Goal: Use online tool/utility

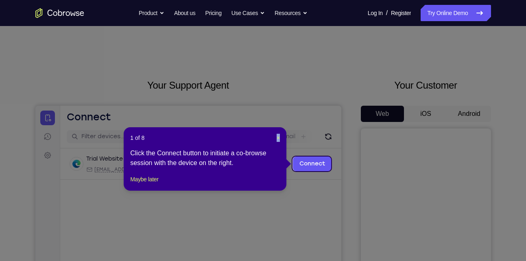
drag, startPoint x: 275, startPoint y: 139, endPoint x: 280, endPoint y: 138, distance: 5.7
click at [280, 138] on div "1 of 8 × Click the Connect button to initiate a co-browse session with the devi…" at bounding box center [205, 158] width 163 height 63
click at [276, 138] on span "×" at bounding box center [277, 138] width 3 height 7
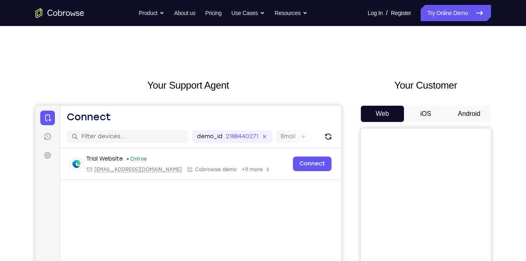
click at [453, 119] on button "Android" at bounding box center [468, 114] width 43 height 16
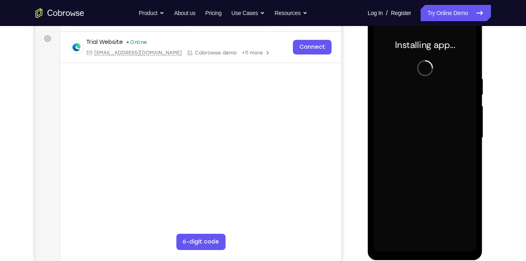
scroll to position [114, 0]
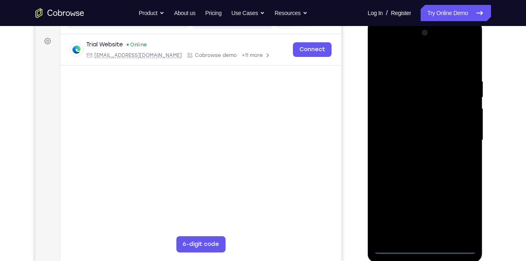
click at [429, 249] on div at bounding box center [425, 140] width 102 height 228
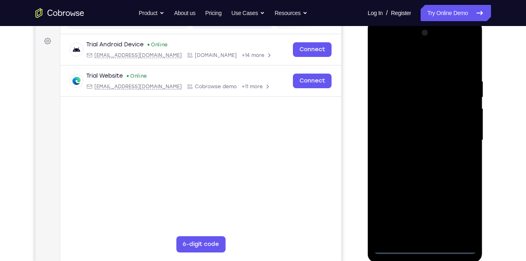
click at [461, 215] on div at bounding box center [425, 140] width 102 height 228
click at [406, 59] on div at bounding box center [425, 140] width 102 height 228
click at [391, 118] on div at bounding box center [425, 140] width 102 height 228
click at [409, 138] on div at bounding box center [425, 140] width 102 height 228
click at [393, 124] on div at bounding box center [425, 140] width 102 height 228
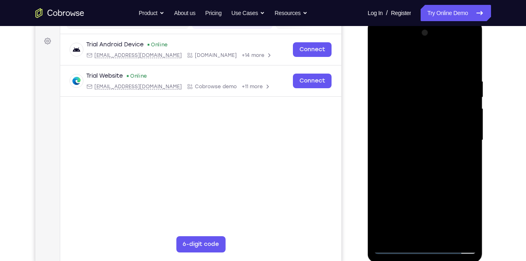
click at [422, 145] on div at bounding box center [425, 140] width 102 height 228
click at [465, 59] on div at bounding box center [425, 140] width 102 height 228
click at [419, 232] on div at bounding box center [425, 140] width 102 height 228
click at [395, 63] on div at bounding box center [425, 140] width 102 height 228
click at [403, 108] on div at bounding box center [425, 140] width 102 height 228
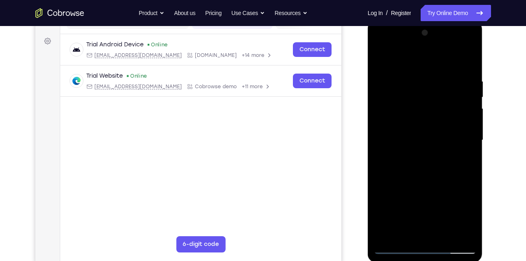
drag, startPoint x: 445, startPoint y: 157, endPoint x: 454, endPoint y: 79, distance: 78.1
click at [454, 79] on div at bounding box center [425, 140] width 102 height 228
drag, startPoint x: 418, startPoint y: 185, endPoint x: 423, endPoint y: 117, distance: 67.6
click at [423, 117] on div at bounding box center [425, 140] width 102 height 228
click at [447, 126] on div at bounding box center [425, 140] width 102 height 228
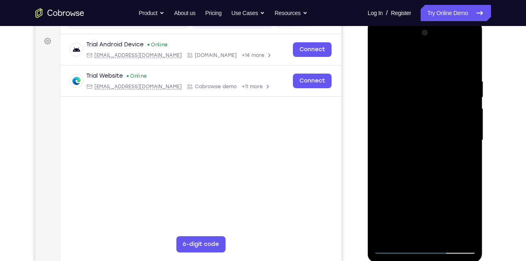
click at [395, 249] on div at bounding box center [425, 140] width 102 height 228
drag, startPoint x: 407, startPoint y: 191, endPoint x: 409, endPoint y: 126, distance: 64.7
click at [409, 126] on div at bounding box center [425, 140] width 102 height 228
click at [392, 248] on div at bounding box center [425, 140] width 102 height 228
click at [419, 197] on div at bounding box center [425, 140] width 102 height 228
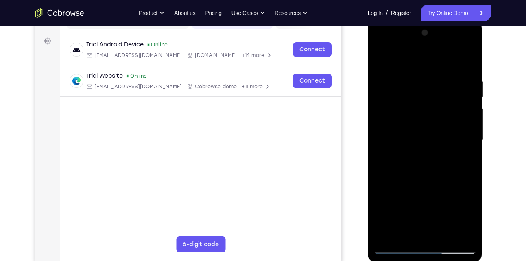
click at [393, 249] on div at bounding box center [425, 140] width 102 height 228
click at [462, 59] on div at bounding box center [425, 140] width 102 height 228
drag, startPoint x: 413, startPoint y: 126, endPoint x: 452, endPoint y: 124, distance: 38.3
click at [452, 124] on div at bounding box center [425, 140] width 102 height 228
drag, startPoint x: 415, startPoint y: 206, endPoint x: 413, endPoint y: 116, distance: 89.8
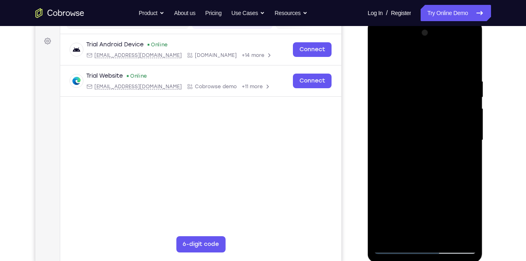
click at [413, 116] on div at bounding box center [425, 140] width 102 height 228
drag, startPoint x: 417, startPoint y: 197, endPoint x: 413, endPoint y: 135, distance: 61.9
click at [413, 135] on div at bounding box center [425, 140] width 102 height 228
drag, startPoint x: 419, startPoint y: 211, endPoint x: 434, endPoint y: 118, distance: 94.7
click at [434, 118] on div at bounding box center [425, 140] width 102 height 228
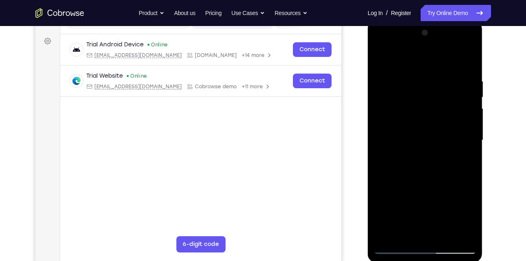
drag, startPoint x: 426, startPoint y: 201, endPoint x: 439, endPoint y: 108, distance: 93.6
click at [439, 108] on div at bounding box center [425, 140] width 102 height 228
drag, startPoint x: 429, startPoint y: 180, endPoint x: 443, endPoint y: 89, distance: 92.9
click at [443, 89] on div at bounding box center [425, 140] width 102 height 228
drag, startPoint x: 434, startPoint y: 216, endPoint x: 436, endPoint y: 72, distance: 144.3
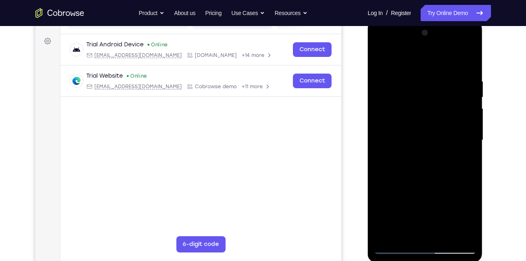
click at [436, 72] on div at bounding box center [425, 140] width 102 height 228
drag, startPoint x: 429, startPoint y: 185, endPoint x: 431, endPoint y: 111, distance: 74.4
click at [431, 111] on div at bounding box center [425, 140] width 102 height 228
drag, startPoint x: 430, startPoint y: 181, endPoint x: 429, endPoint y: 77, distance: 103.6
click at [429, 77] on div at bounding box center [425, 140] width 102 height 228
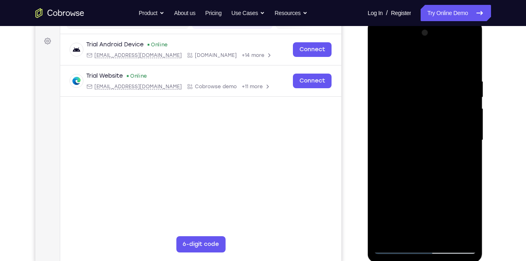
drag, startPoint x: 428, startPoint y: 172, endPoint x: 430, endPoint y: 94, distance: 78.5
click at [430, 94] on div at bounding box center [425, 140] width 102 height 228
drag, startPoint x: 426, startPoint y: 191, endPoint x: 425, endPoint y: 139, distance: 52.8
click at [425, 139] on div at bounding box center [425, 140] width 102 height 228
drag, startPoint x: 422, startPoint y: 193, endPoint x: 421, endPoint y: 101, distance: 92.3
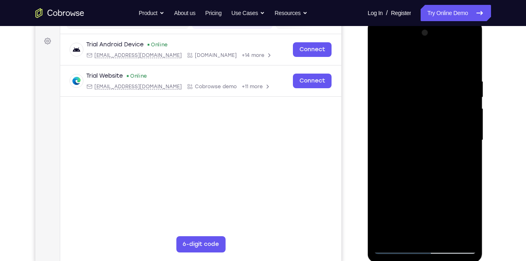
click at [421, 101] on div at bounding box center [425, 140] width 102 height 228
drag, startPoint x: 424, startPoint y: 195, endPoint x: 425, endPoint y: 79, distance: 116.2
click at [425, 79] on div at bounding box center [425, 140] width 102 height 228
drag, startPoint x: 426, startPoint y: 176, endPoint x: 437, endPoint y: 63, distance: 113.1
click at [437, 63] on div at bounding box center [425, 140] width 102 height 228
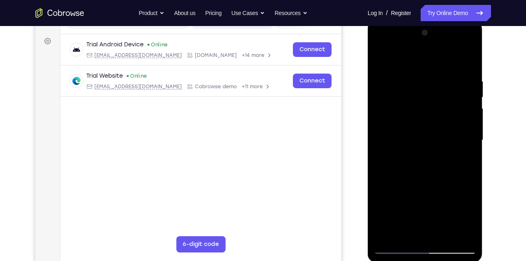
drag, startPoint x: 427, startPoint y: 185, endPoint x: 439, endPoint y: 73, distance: 112.8
click at [439, 73] on div at bounding box center [425, 140] width 102 height 228
drag, startPoint x: 423, startPoint y: 202, endPoint x: 423, endPoint y: 98, distance: 104.0
click at [423, 98] on div at bounding box center [425, 140] width 102 height 228
drag, startPoint x: 426, startPoint y: 177, endPoint x: 426, endPoint y: 69, distance: 108.1
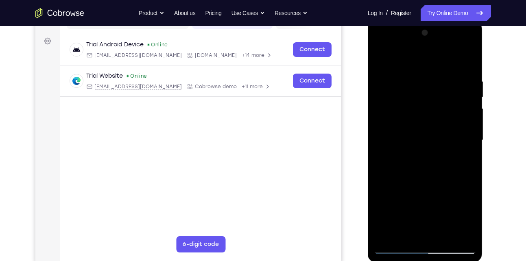
click at [426, 69] on div at bounding box center [425, 140] width 102 height 228
drag, startPoint x: 429, startPoint y: 166, endPoint x: 442, endPoint y: 81, distance: 86.3
click at [442, 81] on div at bounding box center [425, 140] width 102 height 228
drag, startPoint x: 422, startPoint y: 173, endPoint x: 428, endPoint y: 131, distance: 42.2
click at [428, 131] on div at bounding box center [425, 140] width 102 height 228
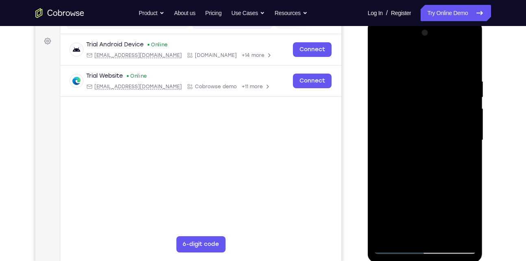
drag, startPoint x: 418, startPoint y: 157, endPoint x: 419, endPoint y: 125, distance: 31.7
click at [419, 125] on div at bounding box center [425, 140] width 102 height 228
drag, startPoint x: 415, startPoint y: 170, endPoint x: 413, endPoint y: 71, distance: 99.6
click at [413, 71] on div at bounding box center [425, 140] width 102 height 228
drag, startPoint x: 411, startPoint y: 183, endPoint x: 409, endPoint y: 113, distance: 69.9
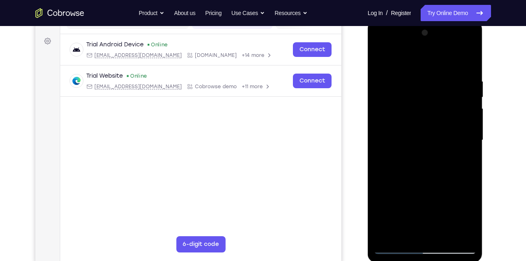
click at [409, 113] on div at bounding box center [425, 140] width 102 height 228
drag, startPoint x: 414, startPoint y: 174, endPoint x: 413, endPoint y: 137, distance: 37.8
click at [413, 137] on div at bounding box center [425, 140] width 102 height 228
drag, startPoint x: 408, startPoint y: 189, endPoint x: 417, endPoint y: 119, distance: 70.5
click at [417, 119] on div at bounding box center [425, 140] width 102 height 228
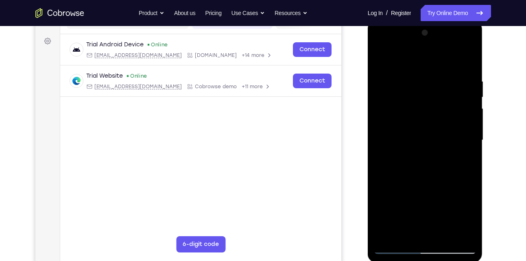
drag, startPoint x: 431, startPoint y: 82, endPoint x: 426, endPoint y: 191, distance: 108.6
click at [426, 191] on div at bounding box center [425, 140] width 102 height 228
drag, startPoint x: 435, startPoint y: 126, endPoint x: 423, endPoint y: 219, distance: 93.5
click at [423, 219] on div at bounding box center [425, 140] width 102 height 228
drag, startPoint x: 443, startPoint y: 103, endPoint x: 430, endPoint y: 210, distance: 108.1
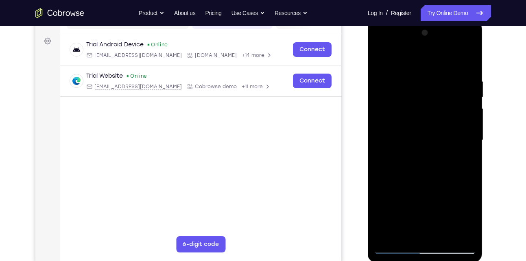
click at [430, 210] on div at bounding box center [425, 140] width 102 height 228
drag, startPoint x: 450, startPoint y: 77, endPoint x: 432, endPoint y: 243, distance: 167.6
click at [432, 243] on div at bounding box center [425, 140] width 102 height 228
drag, startPoint x: 437, startPoint y: 103, endPoint x: 432, endPoint y: 246, distance: 142.7
click at [432, 246] on div at bounding box center [425, 140] width 102 height 228
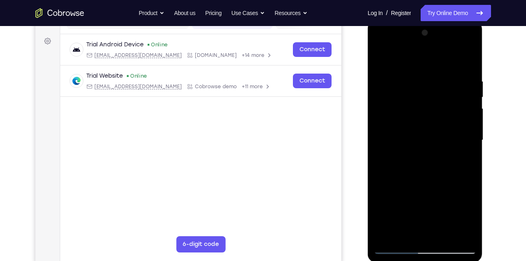
drag, startPoint x: 440, startPoint y: 72, endPoint x: 437, endPoint y: 230, distance: 158.1
click at [437, 230] on div at bounding box center [425, 140] width 102 height 228
drag, startPoint x: 445, startPoint y: 76, endPoint x: 439, endPoint y: 250, distance: 174.9
click at [439, 250] on div at bounding box center [425, 140] width 102 height 228
drag, startPoint x: 442, startPoint y: 70, endPoint x: 430, endPoint y: 224, distance: 154.5
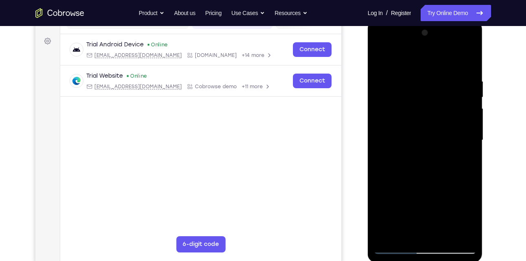
click at [430, 224] on div at bounding box center [425, 140] width 102 height 228
drag, startPoint x: 445, startPoint y: 61, endPoint x: 441, endPoint y: 191, distance: 129.3
click at [441, 191] on div at bounding box center [425, 140] width 102 height 228
drag, startPoint x: 441, startPoint y: 54, endPoint x: 443, endPoint y: 220, distance: 166.2
click at [443, 220] on div at bounding box center [425, 140] width 102 height 228
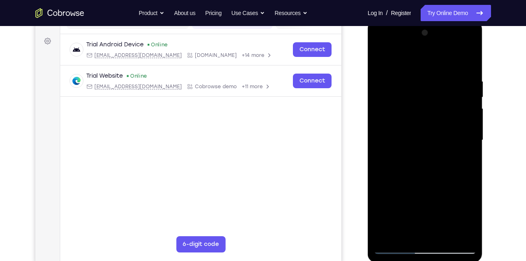
drag, startPoint x: 439, startPoint y: 97, endPoint x: 438, endPoint y: 259, distance: 162.2
click at [438, 259] on div at bounding box center [424, 141] width 115 height 242
drag, startPoint x: 409, startPoint y: 128, endPoint x: 447, endPoint y: 123, distance: 38.2
click at [447, 123] on div at bounding box center [425, 140] width 102 height 228
drag, startPoint x: 398, startPoint y: 132, endPoint x: 457, endPoint y: 125, distance: 59.3
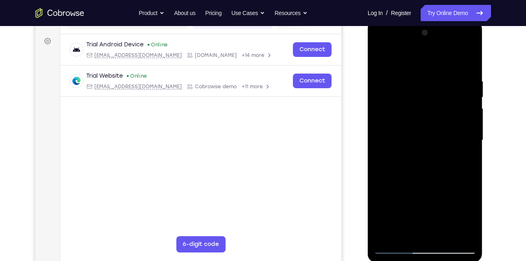
click at [457, 125] on div at bounding box center [425, 140] width 102 height 228
drag, startPoint x: 412, startPoint y: 128, endPoint x: 449, endPoint y: 130, distance: 37.0
click at [449, 130] on div at bounding box center [425, 140] width 102 height 228
drag, startPoint x: 402, startPoint y: 131, endPoint x: 453, endPoint y: 128, distance: 50.9
click at [453, 128] on div at bounding box center [425, 140] width 102 height 228
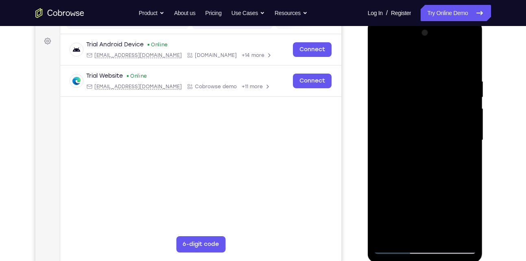
drag, startPoint x: 394, startPoint y: 132, endPoint x: 455, endPoint y: 133, distance: 61.4
click at [455, 133] on div at bounding box center [425, 140] width 102 height 228
drag, startPoint x: 404, startPoint y: 135, endPoint x: 456, endPoint y: 135, distance: 52.0
click at [456, 135] on div at bounding box center [425, 140] width 102 height 228
drag, startPoint x: 396, startPoint y: 128, endPoint x: 461, endPoint y: 126, distance: 65.5
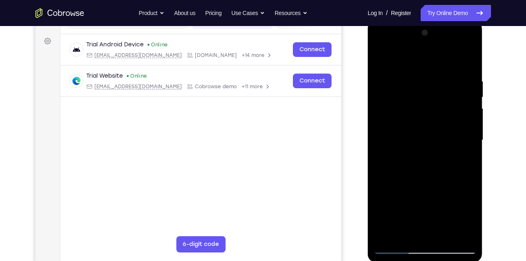
click at [461, 126] on div at bounding box center [425, 140] width 102 height 228
drag, startPoint x: 395, startPoint y: 126, endPoint x: 466, endPoint y: 116, distance: 71.3
click at [466, 116] on div at bounding box center [425, 140] width 102 height 228
drag, startPoint x: 400, startPoint y: 128, endPoint x: 443, endPoint y: 123, distance: 43.0
click at [443, 123] on div at bounding box center [425, 140] width 102 height 228
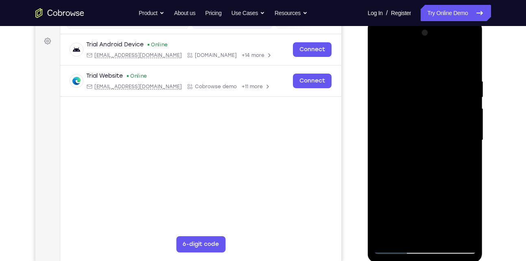
drag, startPoint x: 405, startPoint y: 126, endPoint x: 454, endPoint y: 127, distance: 49.6
click at [454, 127] on div at bounding box center [425, 140] width 102 height 228
click at [382, 56] on div at bounding box center [425, 140] width 102 height 228
click at [428, 70] on div at bounding box center [425, 140] width 102 height 228
drag, startPoint x: 421, startPoint y: 203, endPoint x: 418, endPoint y: 98, distance: 105.3
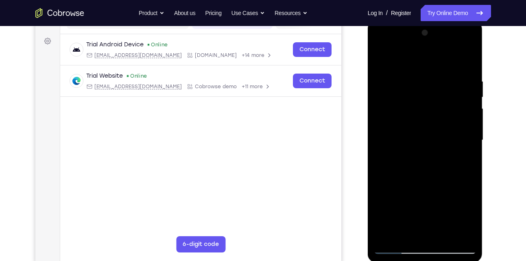
click at [418, 98] on div at bounding box center [425, 140] width 102 height 228
drag, startPoint x: 423, startPoint y: 200, endPoint x: 433, endPoint y: 83, distance: 117.1
click at [433, 83] on div at bounding box center [425, 140] width 102 height 228
drag, startPoint x: 440, startPoint y: 189, endPoint x: 437, endPoint y: 146, distance: 43.2
click at [437, 146] on div at bounding box center [425, 140] width 102 height 228
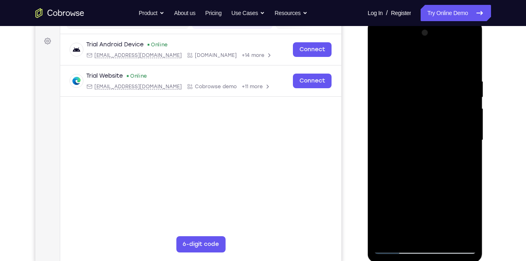
drag, startPoint x: 437, startPoint y: 200, endPoint x: 437, endPoint y: 155, distance: 45.1
click at [437, 155] on div at bounding box center [425, 140] width 102 height 228
drag, startPoint x: 437, startPoint y: 195, endPoint x: 439, endPoint y: 153, distance: 41.6
click at [439, 153] on div at bounding box center [425, 140] width 102 height 228
drag, startPoint x: 420, startPoint y: 187, endPoint x: 419, endPoint y: 117, distance: 70.3
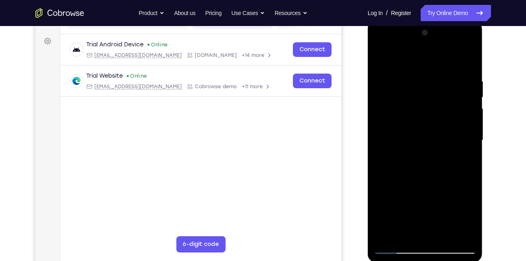
click at [419, 117] on div at bounding box center [425, 140] width 102 height 228
drag, startPoint x: 413, startPoint y: 206, endPoint x: 420, endPoint y: 137, distance: 68.6
click at [420, 137] on div at bounding box center [425, 140] width 102 height 228
drag, startPoint x: 419, startPoint y: 200, endPoint x: 425, endPoint y: 118, distance: 82.7
click at [425, 118] on div at bounding box center [425, 140] width 102 height 228
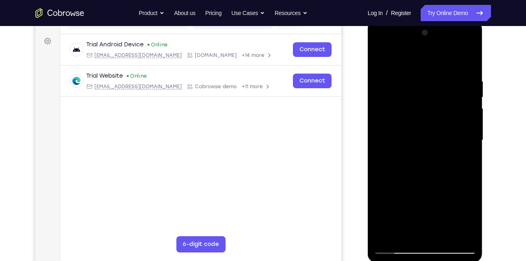
drag, startPoint x: 412, startPoint y: 204, endPoint x: 419, endPoint y: 150, distance: 54.6
click at [419, 150] on div at bounding box center [425, 140] width 102 height 228
click at [451, 83] on div at bounding box center [425, 140] width 102 height 228
click at [436, 147] on div at bounding box center [425, 140] width 102 height 228
drag, startPoint x: 409, startPoint y: 185, endPoint x: 425, endPoint y: 91, distance: 95.2
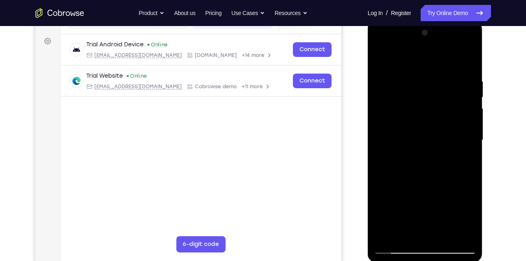
click at [425, 91] on div at bounding box center [425, 140] width 102 height 228
drag, startPoint x: 415, startPoint y: 173, endPoint x: 420, endPoint y: 84, distance: 89.2
click at [420, 84] on div at bounding box center [425, 140] width 102 height 228
drag, startPoint x: 417, startPoint y: 182, endPoint x: 427, endPoint y: 79, distance: 103.7
click at [427, 79] on div at bounding box center [425, 140] width 102 height 228
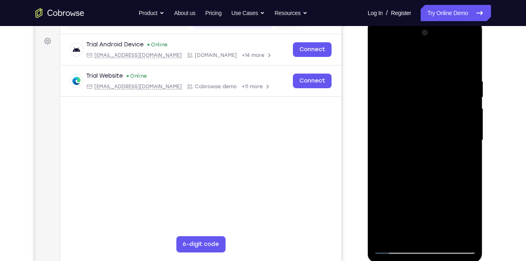
drag, startPoint x: 423, startPoint y: 185, endPoint x: 430, endPoint y: 84, distance: 101.0
click at [430, 84] on div at bounding box center [425, 140] width 102 height 228
drag, startPoint x: 424, startPoint y: 218, endPoint x: 432, endPoint y: 122, distance: 96.3
click at [432, 122] on div at bounding box center [425, 140] width 102 height 228
drag, startPoint x: 424, startPoint y: 204, endPoint x: 428, endPoint y: 85, distance: 119.6
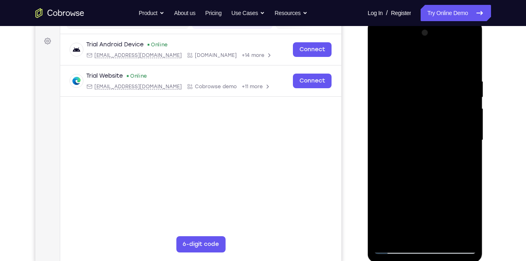
click at [428, 85] on div at bounding box center [425, 140] width 102 height 228
drag, startPoint x: 425, startPoint y: 185, endPoint x: 427, endPoint y: 82, distance: 102.9
click at [427, 82] on div at bounding box center [425, 140] width 102 height 228
drag, startPoint x: 425, startPoint y: 187, endPoint x: 427, endPoint y: 84, distance: 103.3
click at [427, 84] on div at bounding box center [425, 140] width 102 height 228
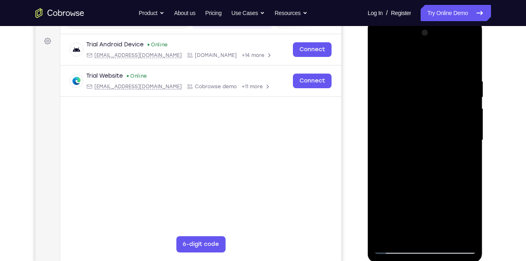
drag, startPoint x: 418, startPoint y: 188, endPoint x: 427, endPoint y: 85, distance: 102.8
click at [427, 85] on div at bounding box center [425, 140] width 102 height 228
drag, startPoint x: 426, startPoint y: 182, endPoint x: 430, endPoint y: 74, distance: 109.0
click at [430, 74] on div at bounding box center [425, 140] width 102 height 228
drag, startPoint x: 419, startPoint y: 210, endPoint x: 428, endPoint y: 85, distance: 125.5
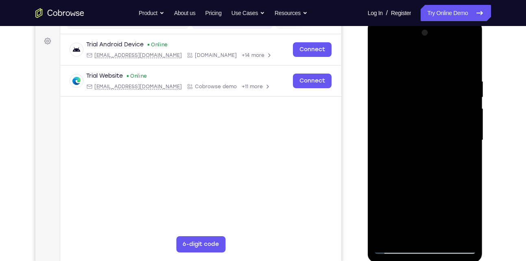
click at [428, 85] on div at bounding box center [425, 140] width 102 height 228
drag, startPoint x: 419, startPoint y: 194, endPoint x: 426, endPoint y: 93, distance: 101.8
click at [426, 93] on div at bounding box center [425, 140] width 102 height 228
drag, startPoint x: 425, startPoint y: 168, endPoint x: 428, endPoint y: 96, distance: 72.0
click at [428, 96] on div at bounding box center [425, 140] width 102 height 228
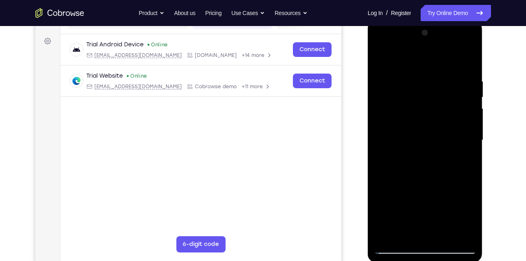
drag, startPoint x: 447, startPoint y: 112, endPoint x: 445, endPoint y: 182, distance: 69.9
click at [445, 182] on div at bounding box center [425, 140] width 102 height 228
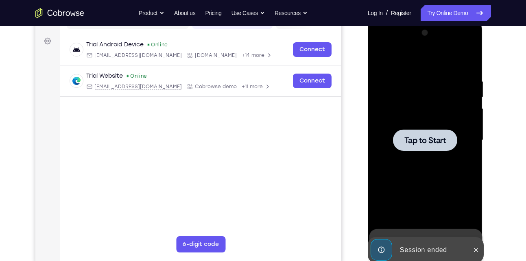
click at [435, 153] on div at bounding box center [425, 140] width 102 height 228
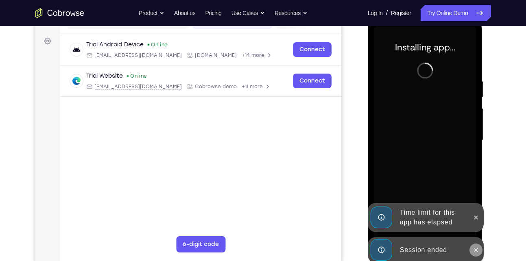
click at [471, 252] on button at bounding box center [475, 249] width 13 height 13
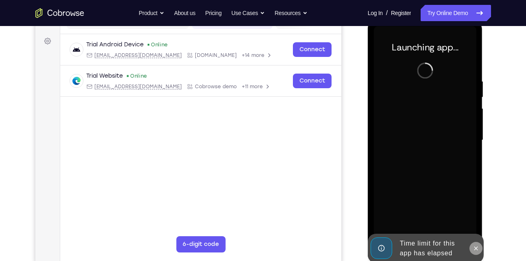
click at [474, 248] on icon at bounding box center [475, 248] width 7 height 7
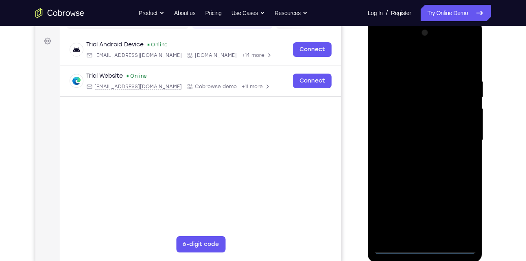
click at [427, 243] on div at bounding box center [425, 140] width 102 height 228
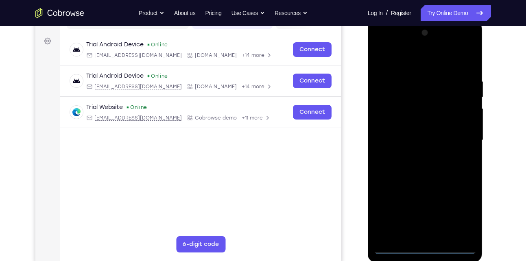
click at [426, 248] on div at bounding box center [425, 140] width 102 height 228
click at [455, 216] on div at bounding box center [425, 140] width 102 height 228
click at [440, 65] on div at bounding box center [425, 140] width 102 height 228
click at [454, 139] on div at bounding box center [425, 140] width 102 height 228
click at [415, 159] on div at bounding box center [425, 140] width 102 height 228
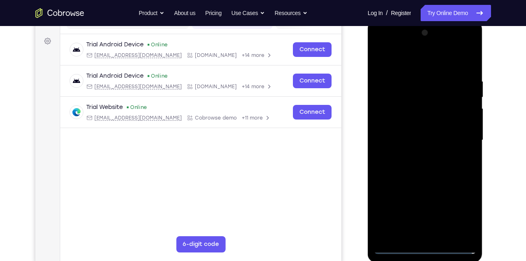
click at [415, 156] on div at bounding box center [425, 140] width 102 height 228
drag, startPoint x: 427, startPoint y: 115, endPoint x: 427, endPoint y: 123, distance: 8.1
click at [427, 123] on div at bounding box center [425, 140] width 102 height 228
click at [392, 139] on div at bounding box center [425, 140] width 102 height 228
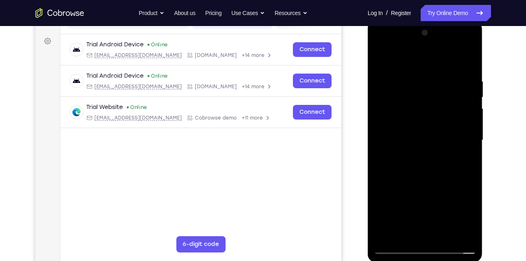
click at [398, 135] on div at bounding box center [425, 140] width 102 height 228
drag, startPoint x: 465, startPoint y: 106, endPoint x: 458, endPoint y: 66, distance: 41.3
click at [458, 66] on div at bounding box center [425, 140] width 102 height 228
click at [431, 119] on div at bounding box center [425, 140] width 102 height 228
click at [423, 109] on div at bounding box center [425, 140] width 102 height 228
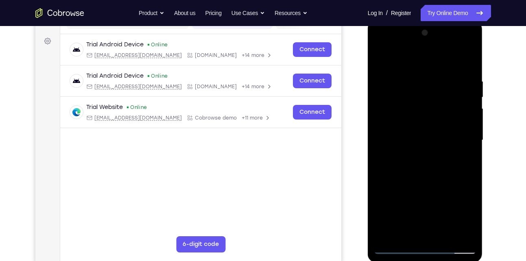
drag, startPoint x: 434, startPoint y: 167, endPoint x: 457, endPoint y: 40, distance: 129.2
click at [457, 40] on div at bounding box center [425, 140] width 102 height 228
drag, startPoint x: 443, startPoint y: 182, endPoint x: 455, endPoint y: 106, distance: 76.2
click at [455, 106] on div at bounding box center [425, 140] width 102 height 228
drag, startPoint x: 439, startPoint y: 198, endPoint x: 439, endPoint y: 212, distance: 13.8
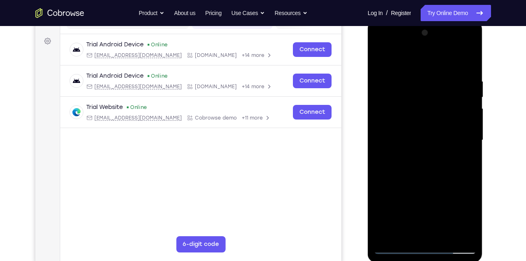
click at [439, 212] on div at bounding box center [425, 140] width 102 height 228
click at [470, 137] on div at bounding box center [425, 140] width 102 height 228
click at [475, 141] on div at bounding box center [425, 140] width 102 height 228
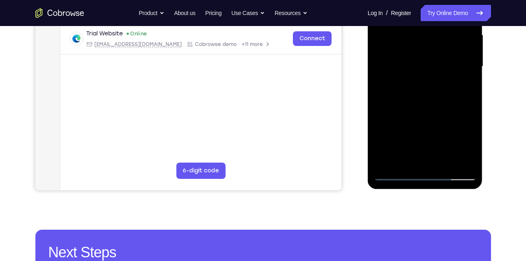
scroll to position [191, 0]
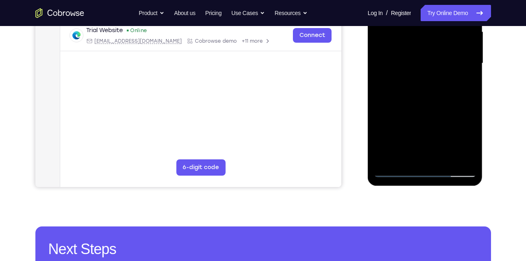
click at [387, 160] on div at bounding box center [425, 64] width 102 height 228
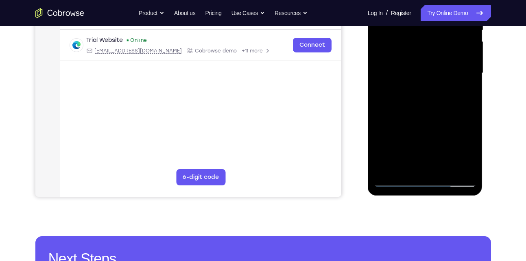
scroll to position [180, 0]
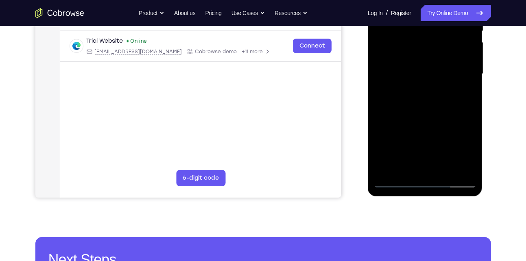
click at [404, 167] on div at bounding box center [425, 74] width 102 height 228
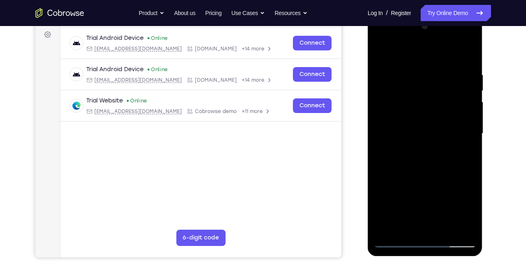
scroll to position [120, 0]
click at [385, 228] on div at bounding box center [425, 134] width 102 height 228
click at [470, 54] on div at bounding box center [425, 134] width 102 height 228
drag, startPoint x: 434, startPoint y: 165, endPoint x: 452, endPoint y: 92, distance: 75.3
click at [452, 92] on div at bounding box center [425, 134] width 102 height 228
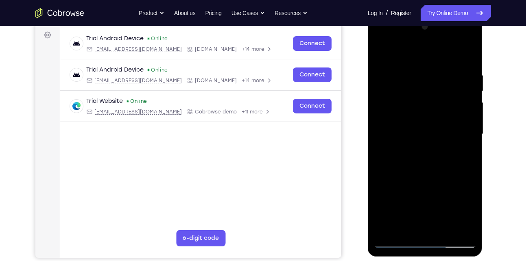
drag, startPoint x: 438, startPoint y: 195, endPoint x: 434, endPoint y: 109, distance: 85.5
click at [434, 109] on div at bounding box center [425, 134] width 102 height 228
click at [433, 159] on div at bounding box center [425, 134] width 102 height 228
drag, startPoint x: 458, startPoint y: 78, endPoint x: 451, endPoint y: 131, distance: 53.7
click at [451, 131] on div at bounding box center [425, 134] width 102 height 228
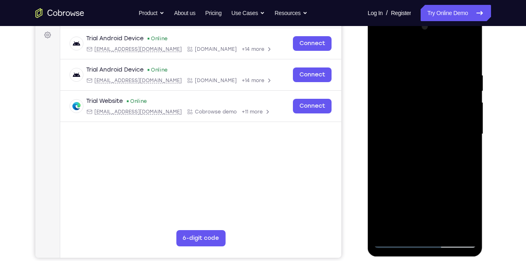
click at [407, 227] on div at bounding box center [425, 134] width 102 height 228
click at [430, 51] on div at bounding box center [425, 134] width 102 height 228
click at [420, 82] on div at bounding box center [425, 134] width 102 height 228
click at [401, 97] on div at bounding box center [425, 134] width 102 height 228
click at [419, 176] on div at bounding box center [425, 134] width 102 height 228
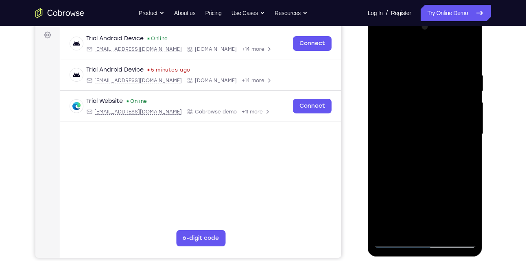
click at [414, 111] on div at bounding box center [425, 134] width 102 height 228
click at [409, 207] on div at bounding box center [425, 134] width 102 height 228
click at [430, 206] on div at bounding box center [425, 134] width 102 height 228
drag, startPoint x: 428, startPoint y: 190, endPoint x: 434, endPoint y: 87, distance: 102.6
click at [434, 87] on div at bounding box center [425, 134] width 102 height 228
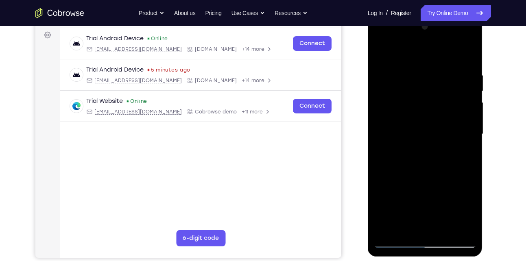
drag, startPoint x: 426, startPoint y: 192, endPoint x: 444, endPoint y: 64, distance: 129.0
click at [444, 64] on div at bounding box center [425, 134] width 102 height 228
drag, startPoint x: 444, startPoint y: 137, endPoint x: 452, endPoint y: 236, distance: 98.7
click at [452, 236] on div at bounding box center [425, 134] width 102 height 228
drag, startPoint x: 452, startPoint y: 203, endPoint x: 455, endPoint y: 116, distance: 87.0
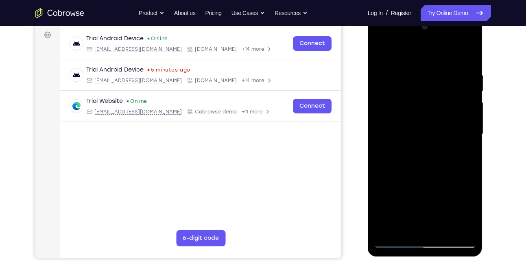
click at [455, 116] on div at bounding box center [425, 134] width 102 height 228
drag, startPoint x: 448, startPoint y: 167, endPoint x: 452, endPoint y: 44, distance: 122.4
click at [452, 44] on div at bounding box center [425, 134] width 102 height 228
drag, startPoint x: 449, startPoint y: 203, endPoint x: 450, endPoint y: 107, distance: 95.9
click at [450, 107] on div at bounding box center [425, 134] width 102 height 228
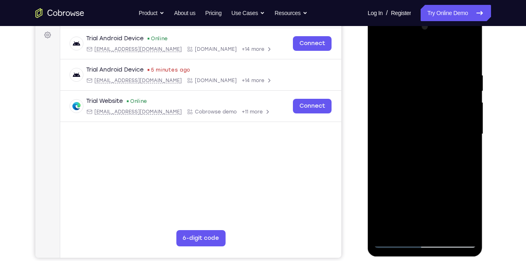
click at [446, 230] on div at bounding box center [425, 134] width 102 height 228
drag, startPoint x: 417, startPoint y: 149, endPoint x: 416, endPoint y: 119, distance: 30.1
click at [416, 119] on div at bounding box center [425, 134] width 102 height 228
drag, startPoint x: 421, startPoint y: 202, endPoint x: 431, endPoint y: 99, distance: 102.8
click at [431, 99] on div at bounding box center [425, 134] width 102 height 228
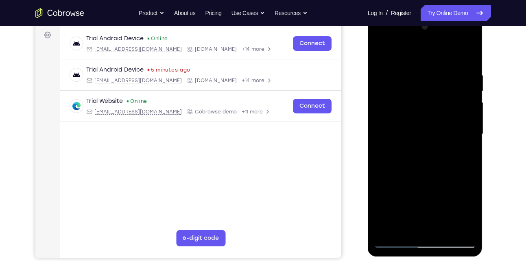
drag, startPoint x: 435, startPoint y: 200, endPoint x: 438, endPoint y: 136, distance: 63.9
click at [438, 136] on div at bounding box center [425, 134] width 102 height 228
drag, startPoint x: 429, startPoint y: 204, endPoint x: 440, endPoint y: 146, distance: 59.6
click at [440, 146] on div at bounding box center [425, 134] width 102 height 228
drag, startPoint x: 427, startPoint y: 215, endPoint x: 452, endPoint y: 136, distance: 82.9
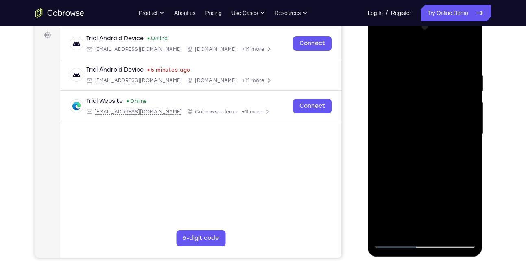
click at [452, 136] on div at bounding box center [425, 134] width 102 height 228
drag, startPoint x: 428, startPoint y: 193, endPoint x: 439, endPoint y: 130, distance: 63.9
click at [439, 130] on div at bounding box center [425, 134] width 102 height 228
drag, startPoint x: 426, startPoint y: 182, endPoint x: 440, endPoint y: 125, distance: 58.3
click at [440, 125] on div at bounding box center [425, 134] width 102 height 228
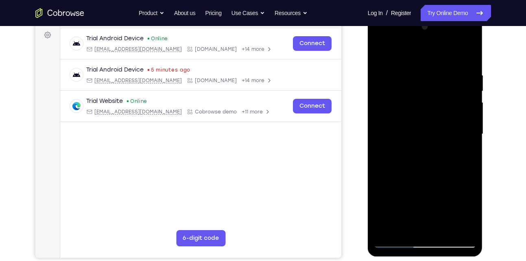
drag, startPoint x: 434, startPoint y: 189, endPoint x: 453, endPoint y: 113, distance: 77.8
click at [453, 113] on div at bounding box center [425, 134] width 102 height 228
drag, startPoint x: 442, startPoint y: 198, endPoint x: 461, endPoint y: 116, distance: 84.2
click at [461, 116] on div at bounding box center [425, 134] width 102 height 228
drag, startPoint x: 438, startPoint y: 189, endPoint x: 453, endPoint y: 105, distance: 84.7
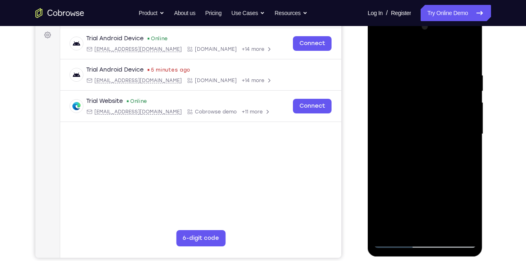
click at [453, 105] on div at bounding box center [425, 134] width 102 height 228
drag, startPoint x: 440, startPoint y: 181, endPoint x: 442, endPoint y: 110, distance: 71.1
click at [442, 110] on div at bounding box center [425, 134] width 102 height 228
drag, startPoint x: 432, startPoint y: 208, endPoint x: 446, endPoint y: 119, distance: 89.3
click at [446, 119] on div at bounding box center [425, 134] width 102 height 228
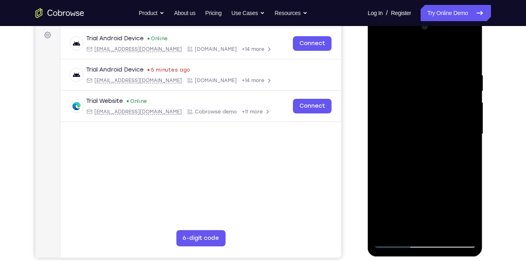
drag, startPoint x: 437, startPoint y: 208, endPoint x: 450, endPoint y: 137, distance: 71.4
click at [450, 137] on div at bounding box center [425, 134] width 102 height 228
drag, startPoint x: 426, startPoint y: 194, endPoint x: 447, endPoint y: 109, distance: 87.1
click at [447, 109] on div at bounding box center [425, 134] width 102 height 228
click at [440, 101] on div at bounding box center [425, 134] width 102 height 228
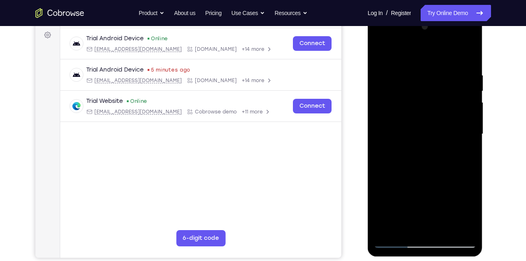
click at [379, 67] on div at bounding box center [425, 134] width 102 height 228
click at [461, 125] on div at bounding box center [425, 134] width 102 height 228
drag, startPoint x: 420, startPoint y: 191, endPoint x: 442, endPoint y: 80, distance: 113.5
click at [442, 80] on div at bounding box center [425, 134] width 102 height 228
drag, startPoint x: 429, startPoint y: 171, endPoint x: 459, endPoint y: 51, distance: 123.7
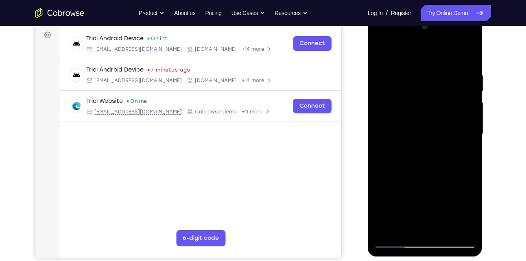
click at [459, 51] on div at bounding box center [425, 134] width 102 height 228
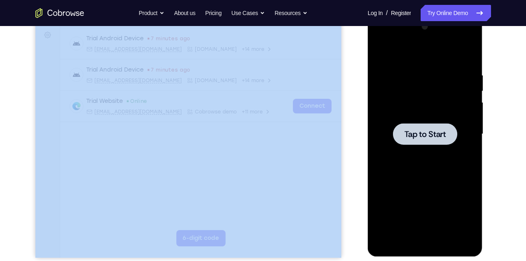
drag, startPoint x: 388, startPoint y: 54, endPoint x: 292, endPoint y: 174, distance: 153.5
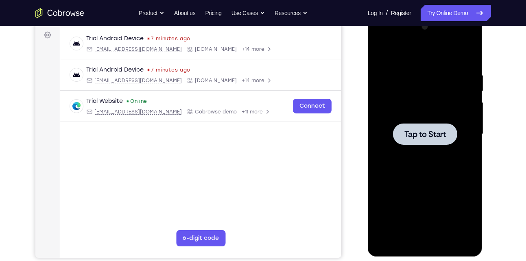
drag, startPoint x: 292, startPoint y: 174, endPoint x: 237, endPoint y: 159, distance: 57.3
click at [237, 159] on main "demo_id 2188440271 2188440271 Email User ID Device ID Device name 6-digit code …" at bounding box center [200, 141] width 281 height 272
drag, startPoint x: 731, startPoint y: 184, endPoint x: 367, endPoint y: 152, distance: 365.1
